Goal: Navigation & Orientation: Find specific page/section

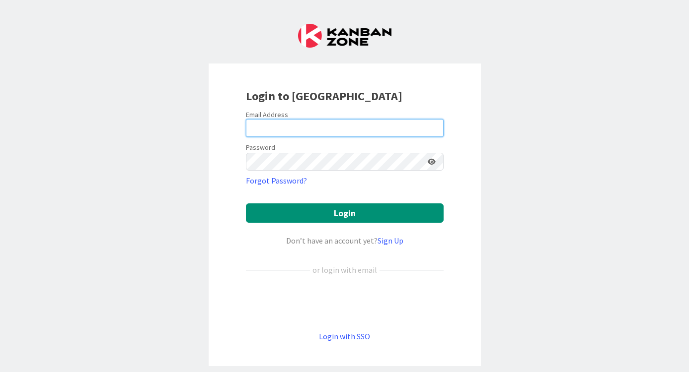
type input "[EMAIL_ADDRESS][DOMAIN_NAME]"
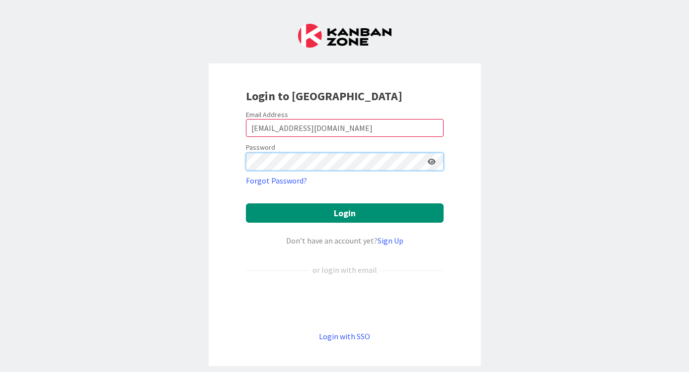
click at [344, 213] on button "Login" at bounding box center [345, 213] width 198 height 19
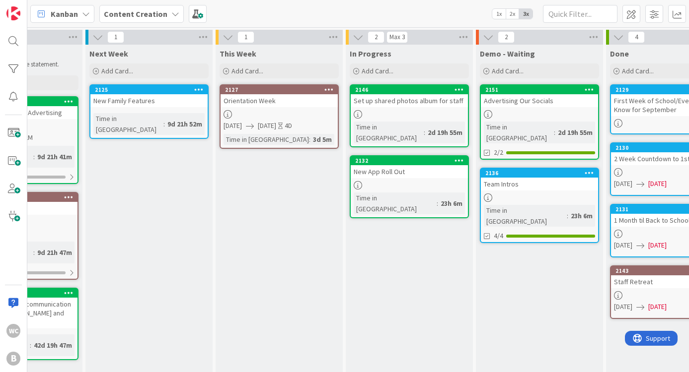
scroll to position [0, 200]
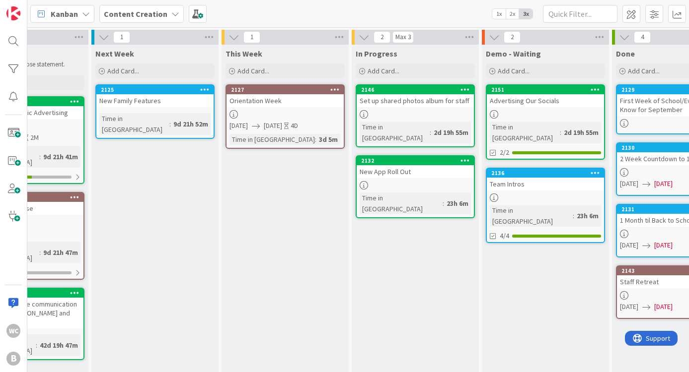
click at [363, 117] on icon at bounding box center [364, 114] width 8 height 8
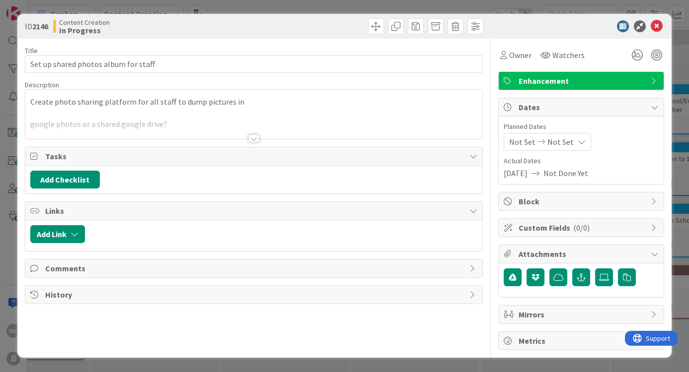
click at [675, 60] on div "ID 2146 Content Creation In Progress Title 36 / 128 Set up shared photos album …" at bounding box center [344, 186] width 689 height 372
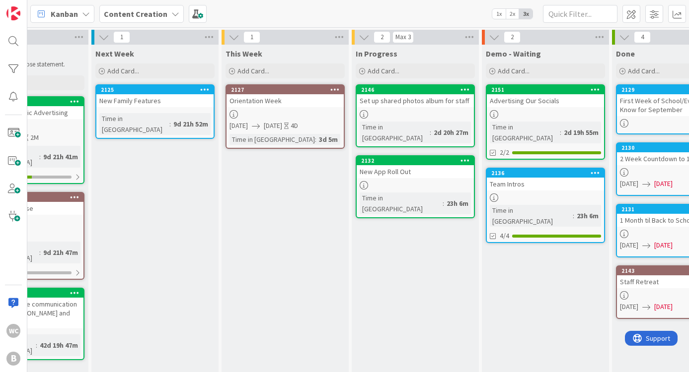
click at [422, 165] on div "New App Roll Out" at bounding box center [415, 171] width 117 height 13
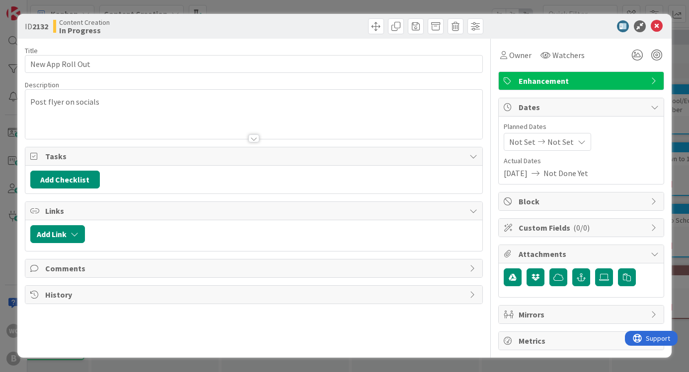
click at [673, 105] on div "ID 2132 Content Creation In Progress Title 16 / 128 New App Roll Out Descriptio…" at bounding box center [344, 186] width 689 height 372
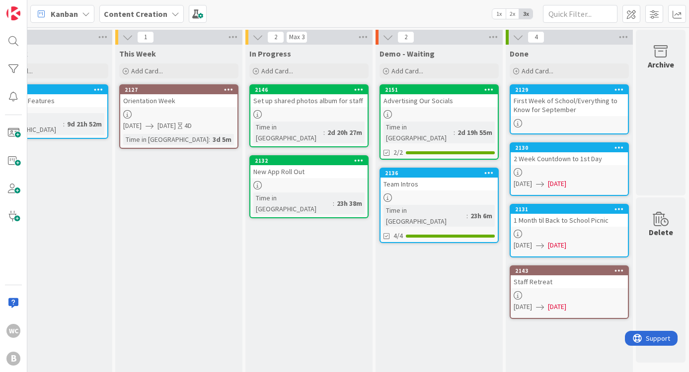
scroll to position [0, 306]
